Goal: Task Accomplishment & Management: Use online tool/utility

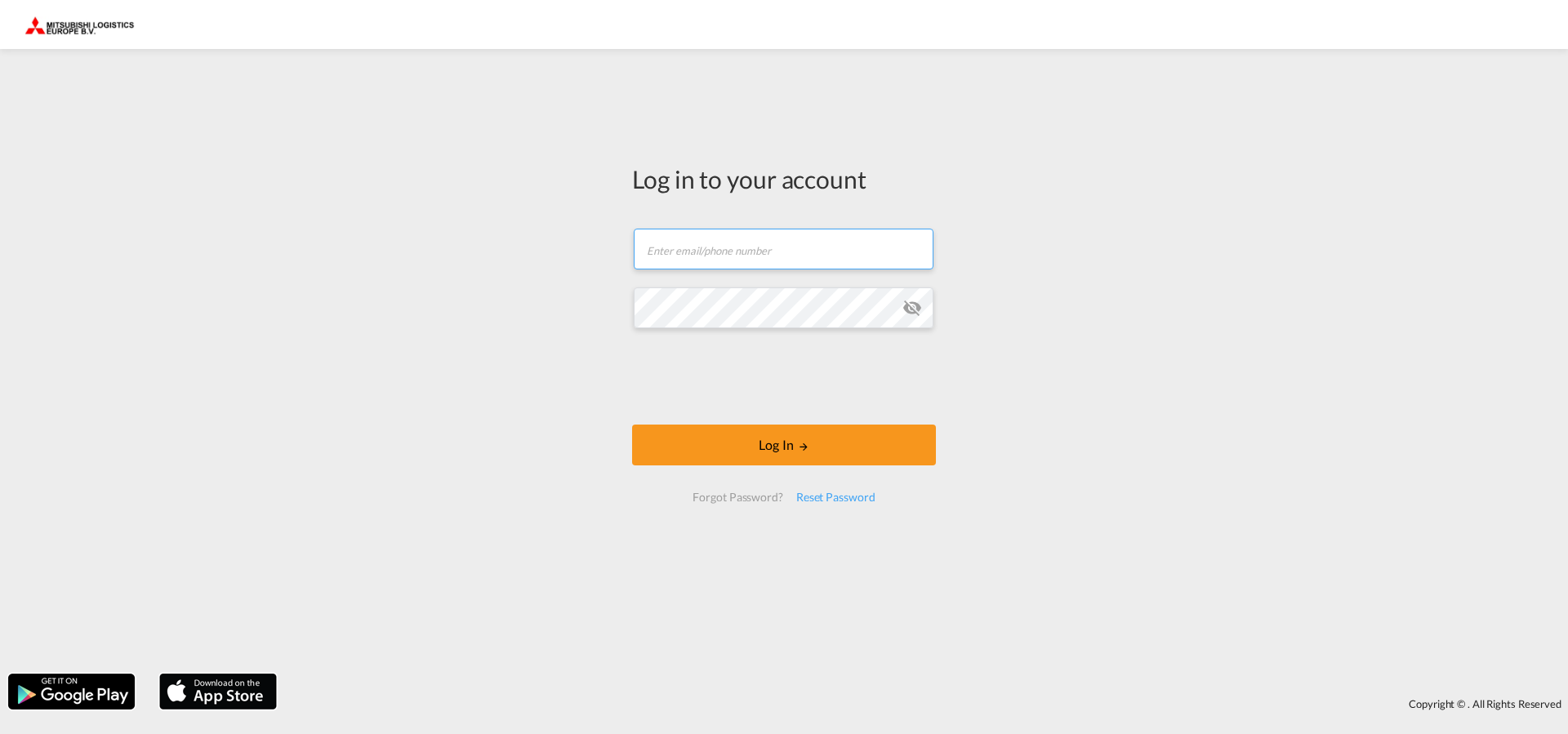
click at [742, 250] on input "text" at bounding box center [784, 249] width 300 height 41
type input "[EMAIL_ADDRESS][DOMAIN_NAME]"
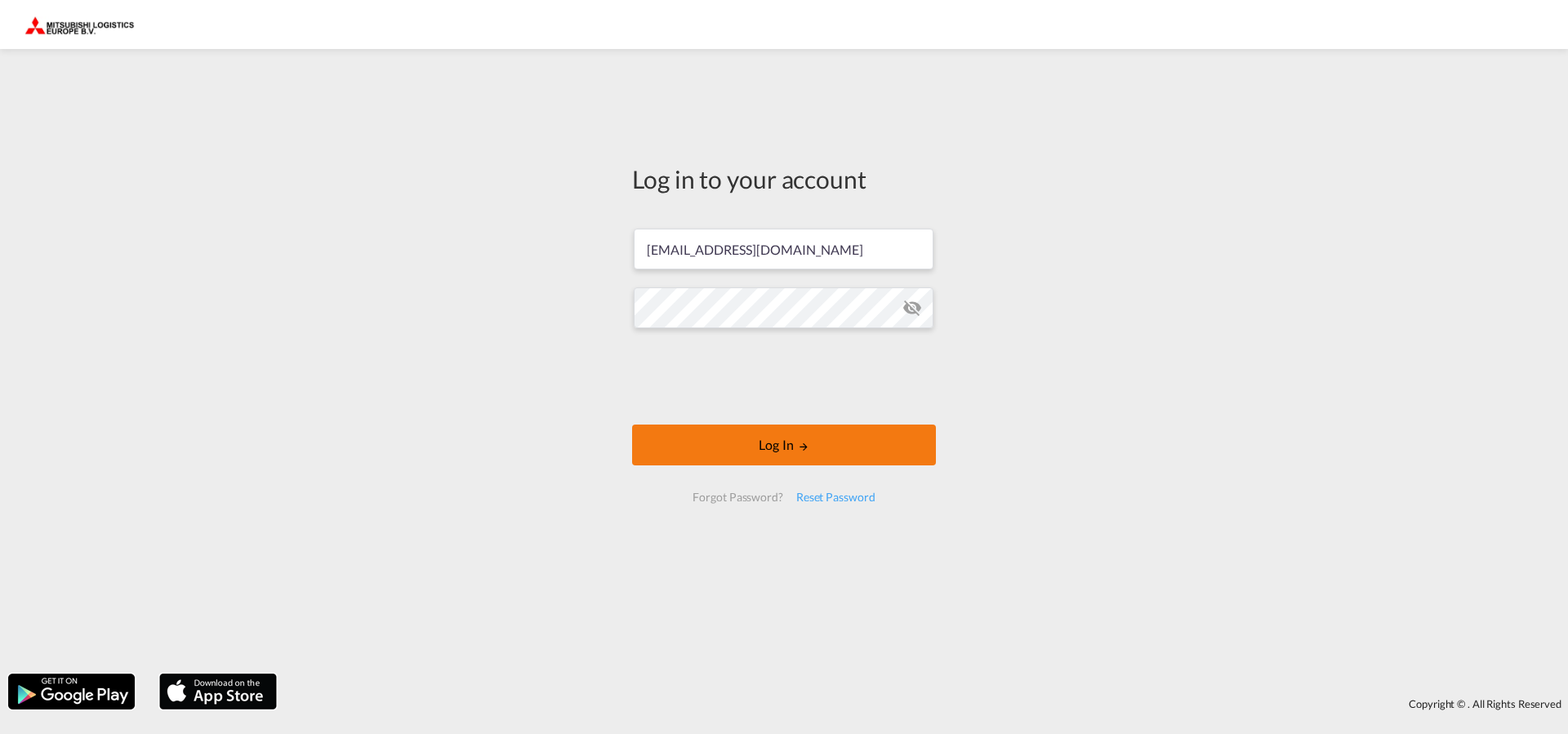
click at [794, 445] on button "Log In" at bounding box center [784, 445] width 304 height 41
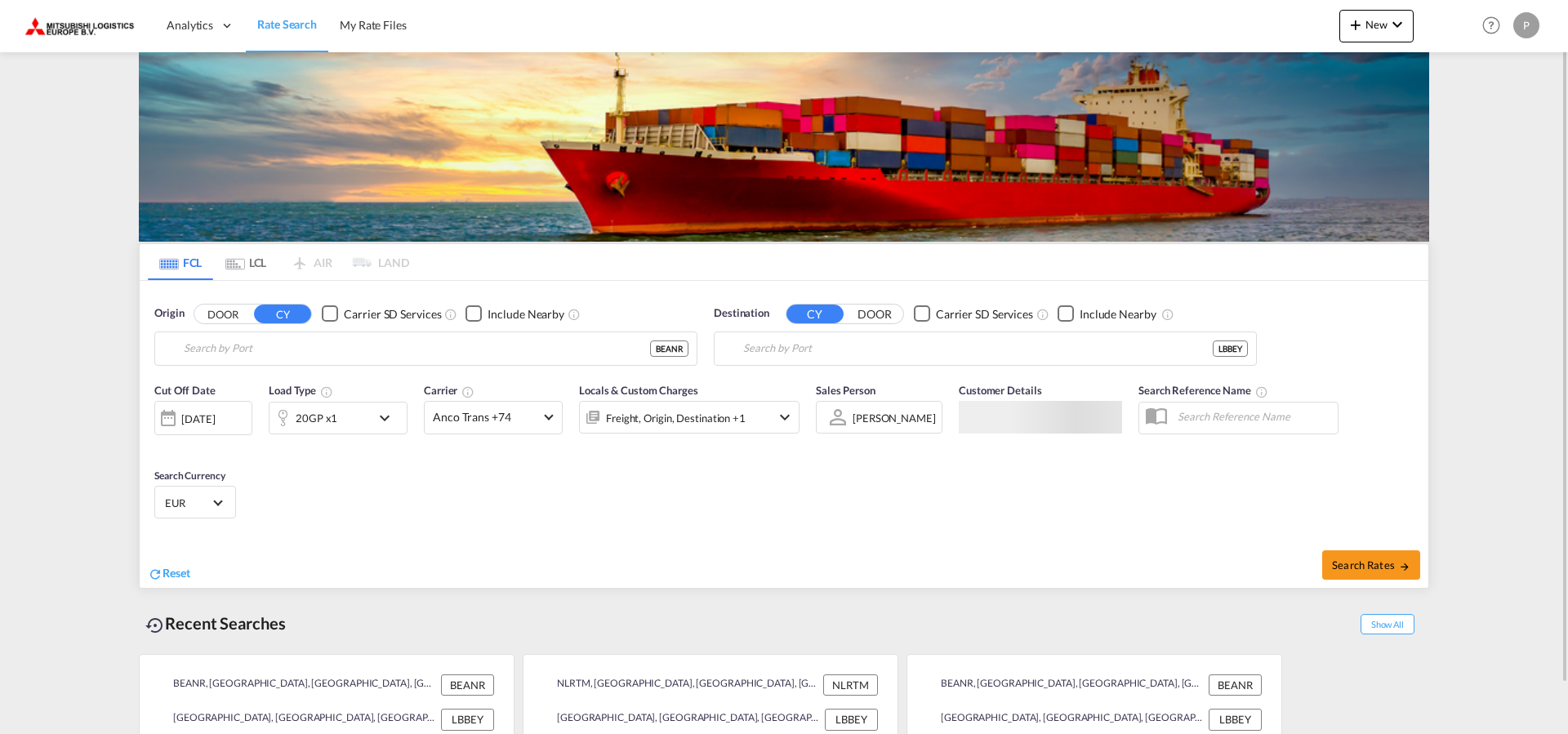
type input "[GEOGRAPHIC_DATA], BEANR"
type input "[GEOGRAPHIC_DATA], LBBEY"
click at [1393, 38] on button "New" at bounding box center [1377, 25] width 75 height 33
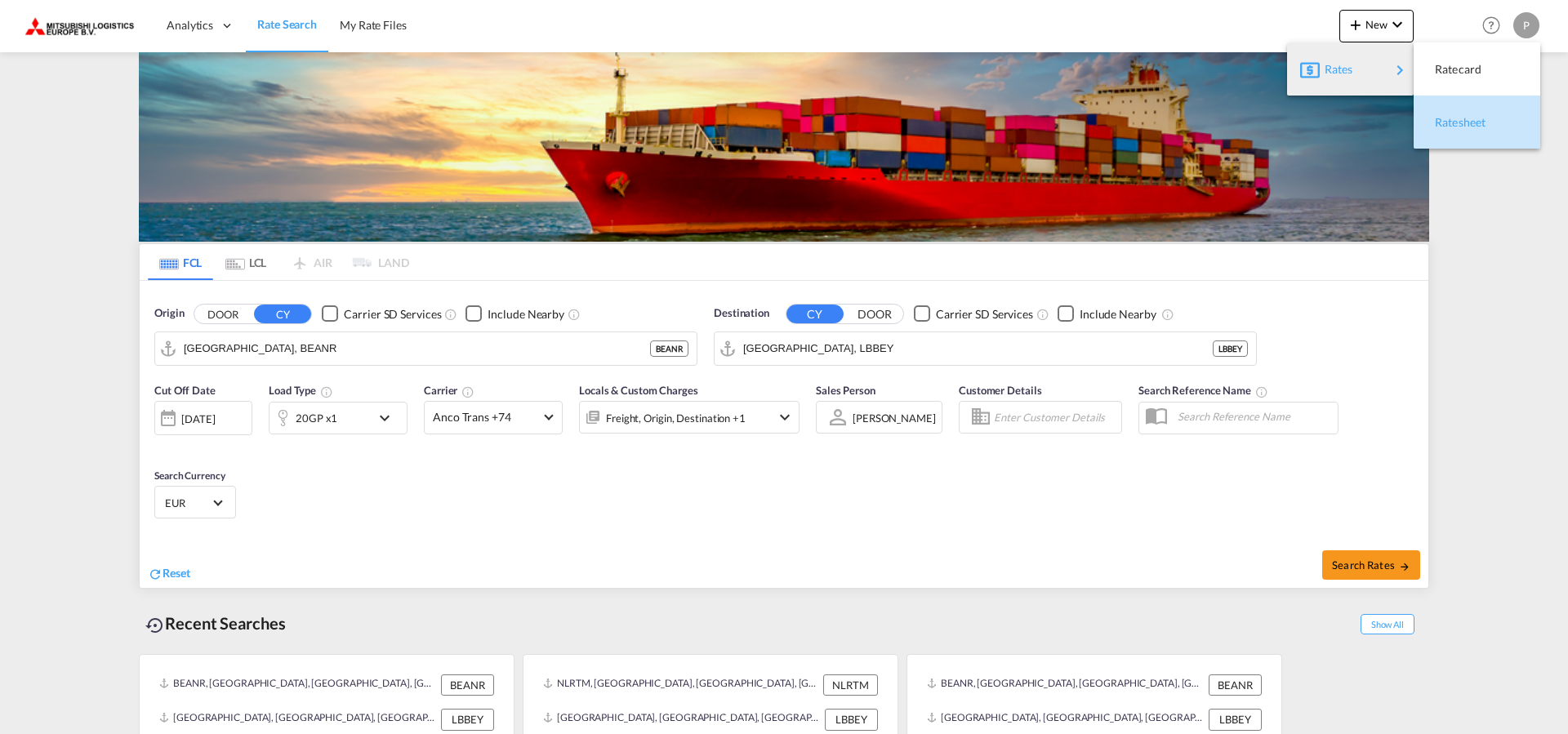
click at [1449, 120] on span "Ratesheet" at bounding box center [1444, 122] width 18 height 33
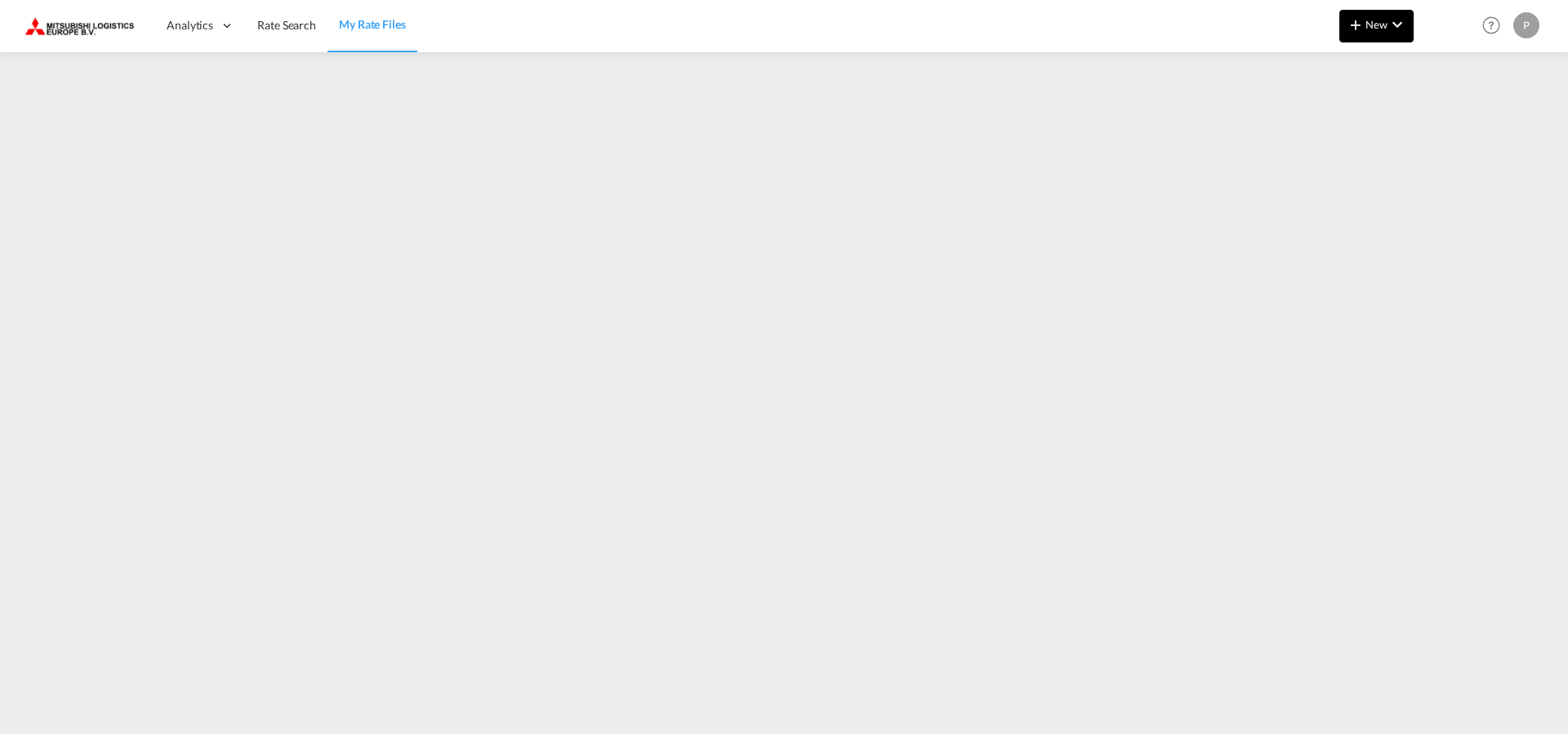
click at [1394, 28] on md-icon "icon-chevron-down" at bounding box center [1397, 24] width 20 height 20
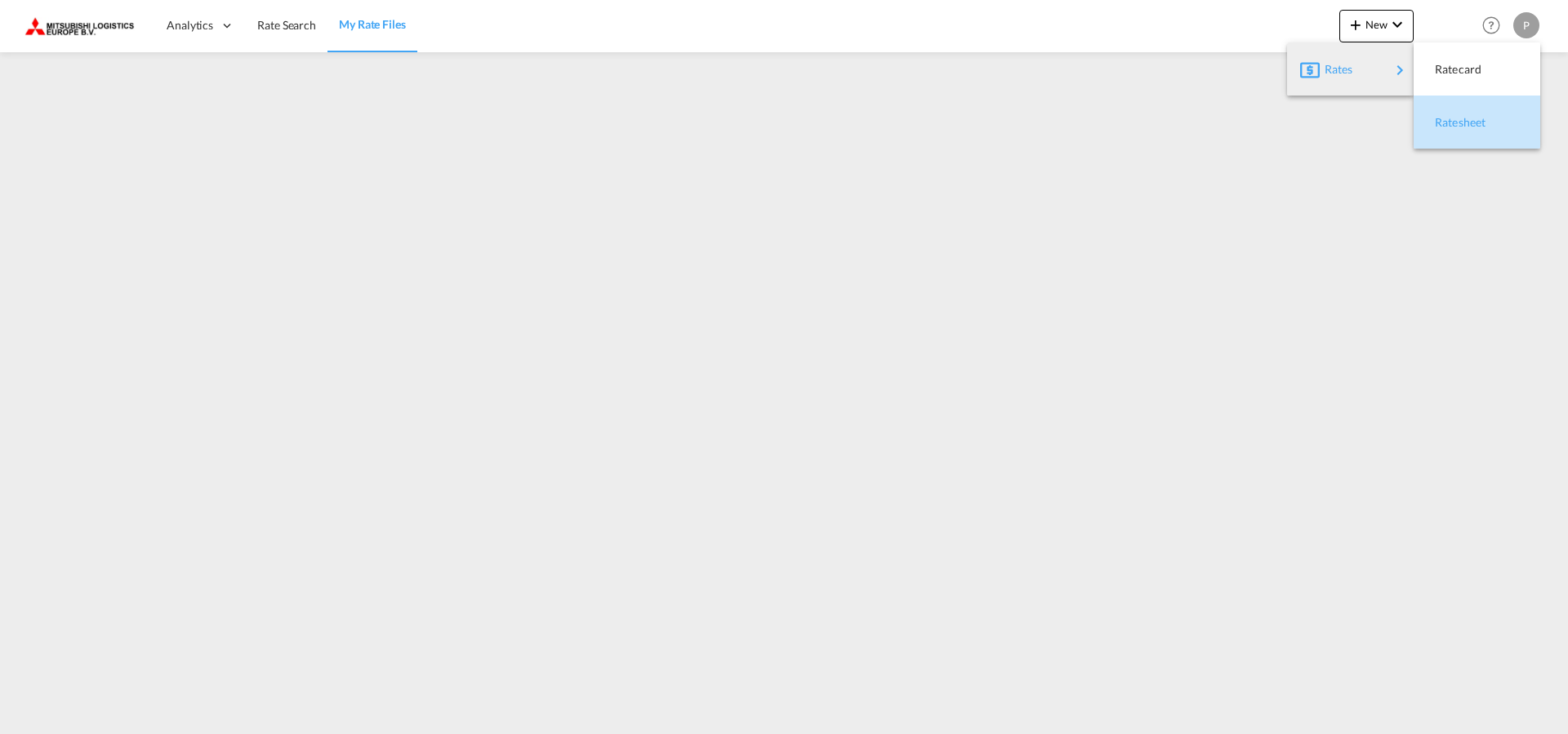
click at [1453, 120] on span "Ratesheet" at bounding box center [1444, 122] width 18 height 33
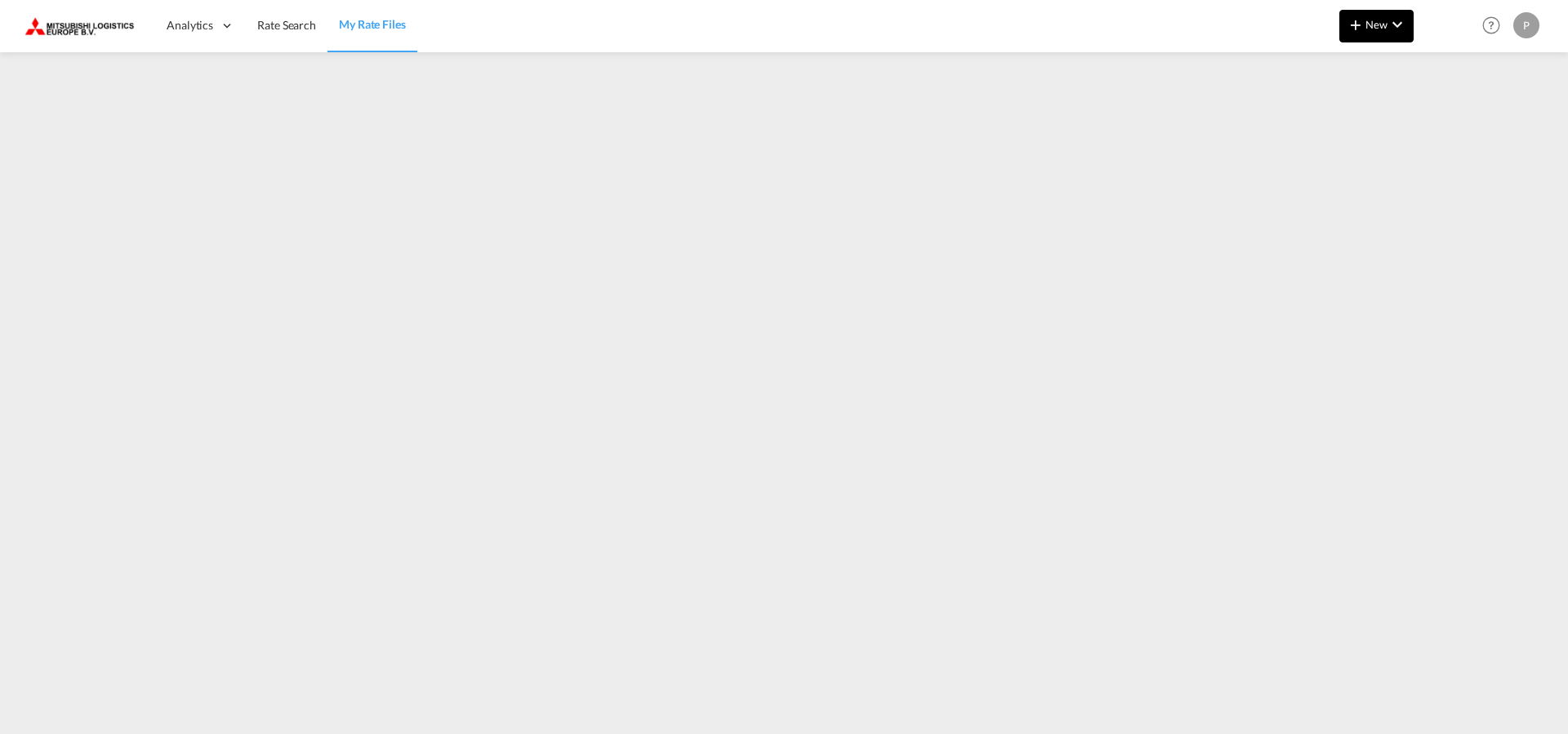
click at [1377, 40] on button "New" at bounding box center [1377, 25] width 75 height 33
click at [1331, 77] on span "Rates" at bounding box center [1335, 69] width 20 height 33
click at [1488, 114] on div "Ratesheet" at bounding box center [1465, 122] width 61 height 41
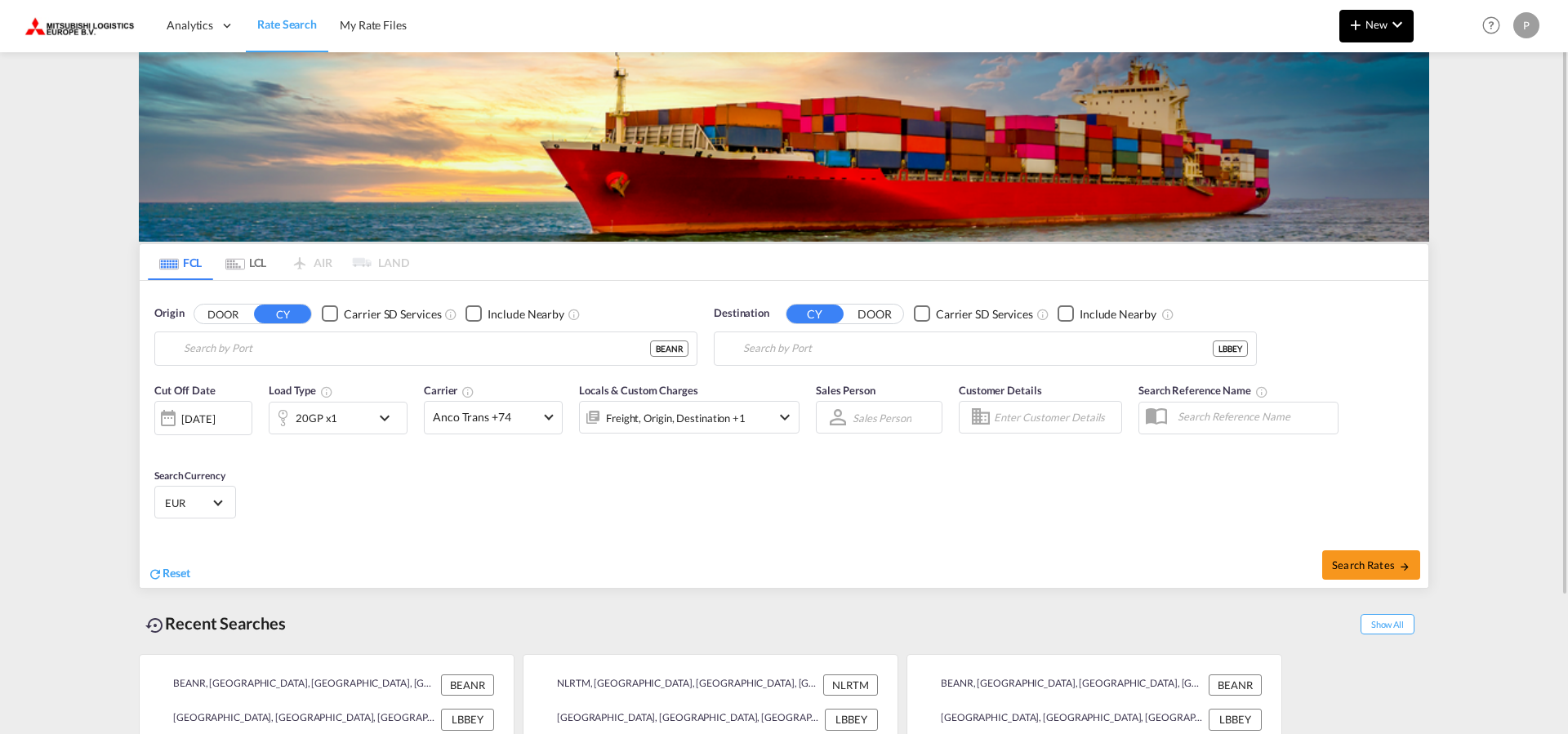
type input "[GEOGRAPHIC_DATA], BEANR"
type input "[GEOGRAPHIC_DATA], LBBEY"
click at [1368, 31] on span "New" at bounding box center [1377, 24] width 62 height 13
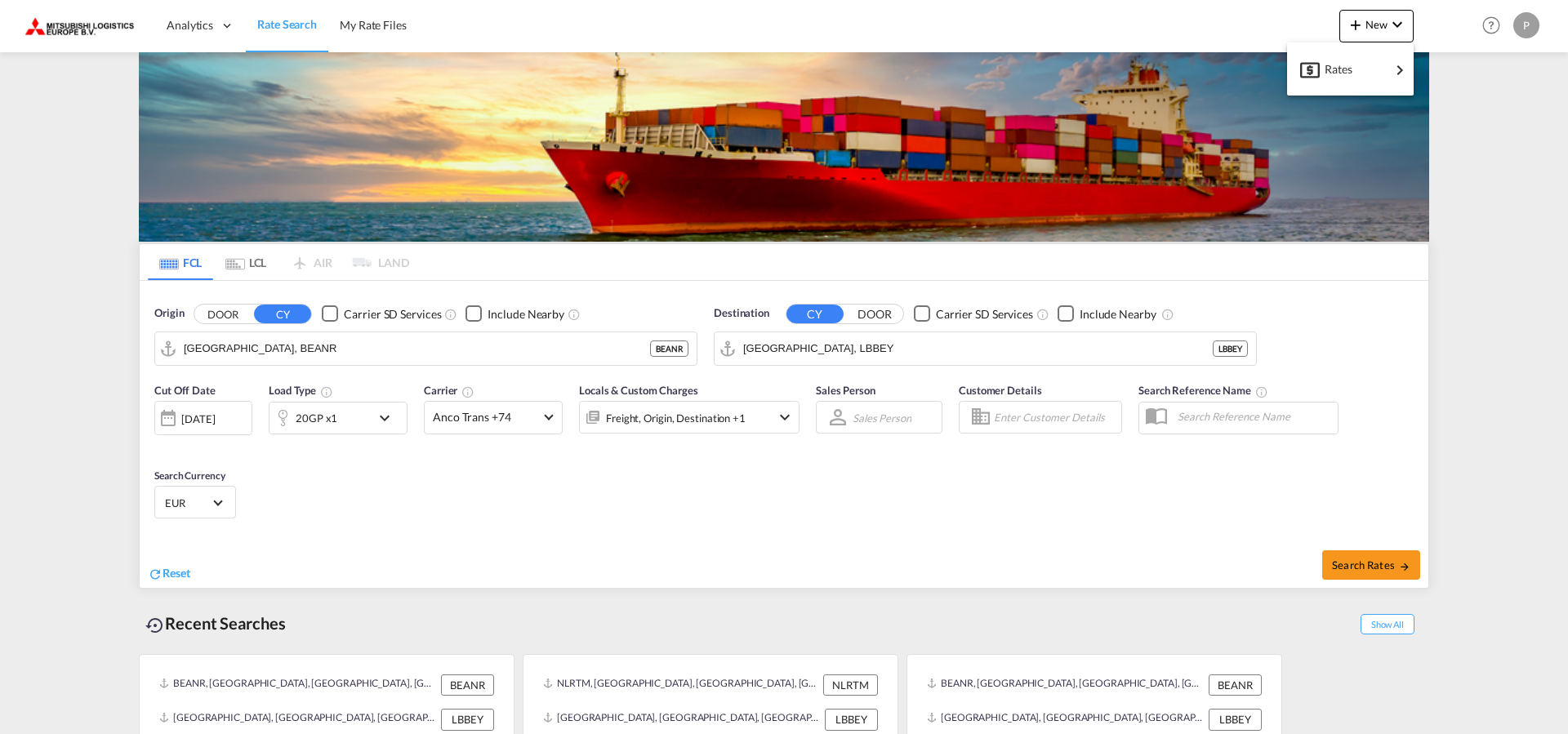
click at [378, 17] on md-backdrop at bounding box center [784, 367] width 1568 height 734
click at [378, 18] on span "My Rate Files" at bounding box center [374, 24] width 67 height 16
